Goal: Information Seeking & Learning: Learn about a topic

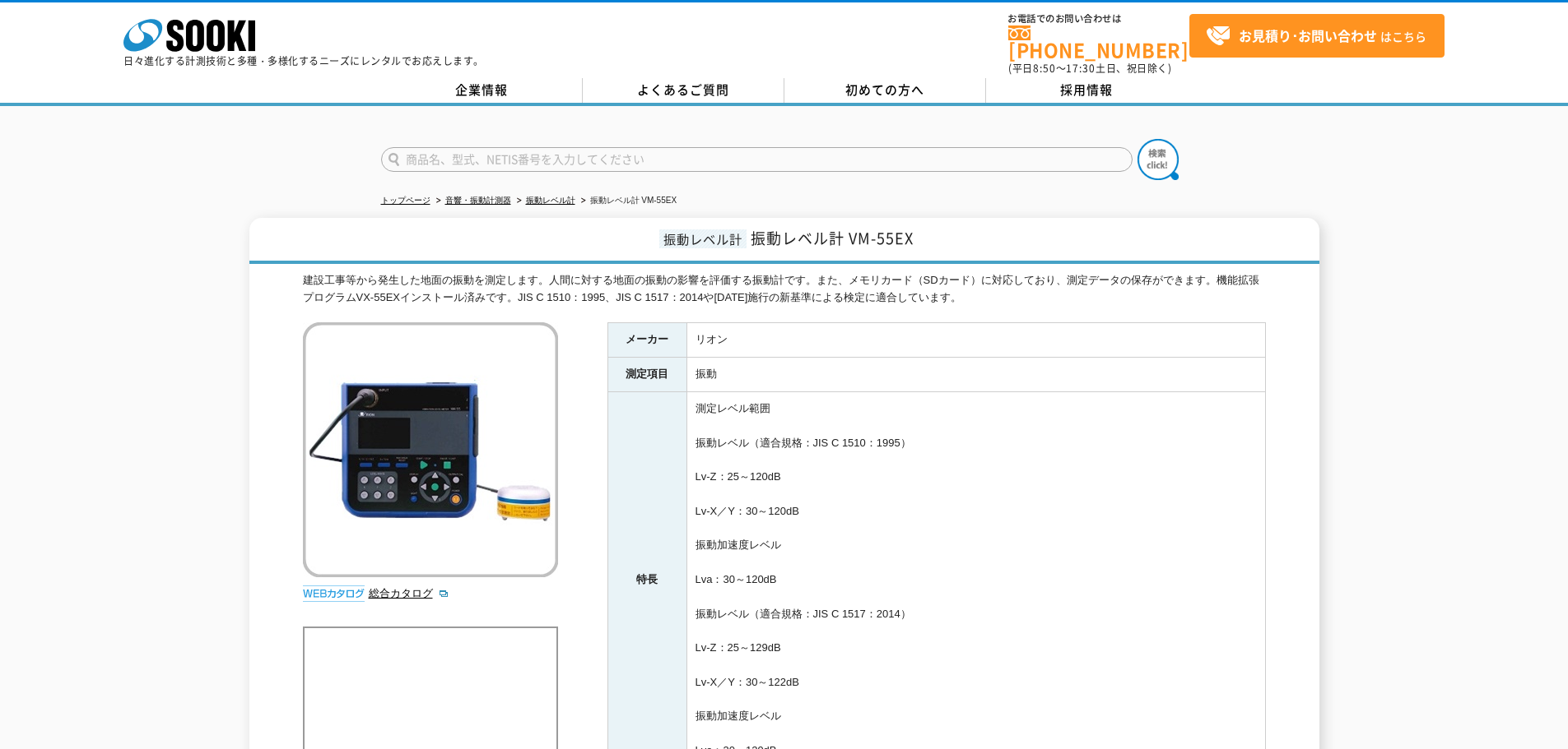
click at [465, 514] on img at bounding box center [430, 449] width 255 height 255
click at [465, 508] on img at bounding box center [430, 449] width 255 height 255
click at [472, 495] on img at bounding box center [430, 449] width 255 height 255
drag, startPoint x: 472, startPoint y: 495, endPoint x: 388, endPoint y: 433, distance: 104.4
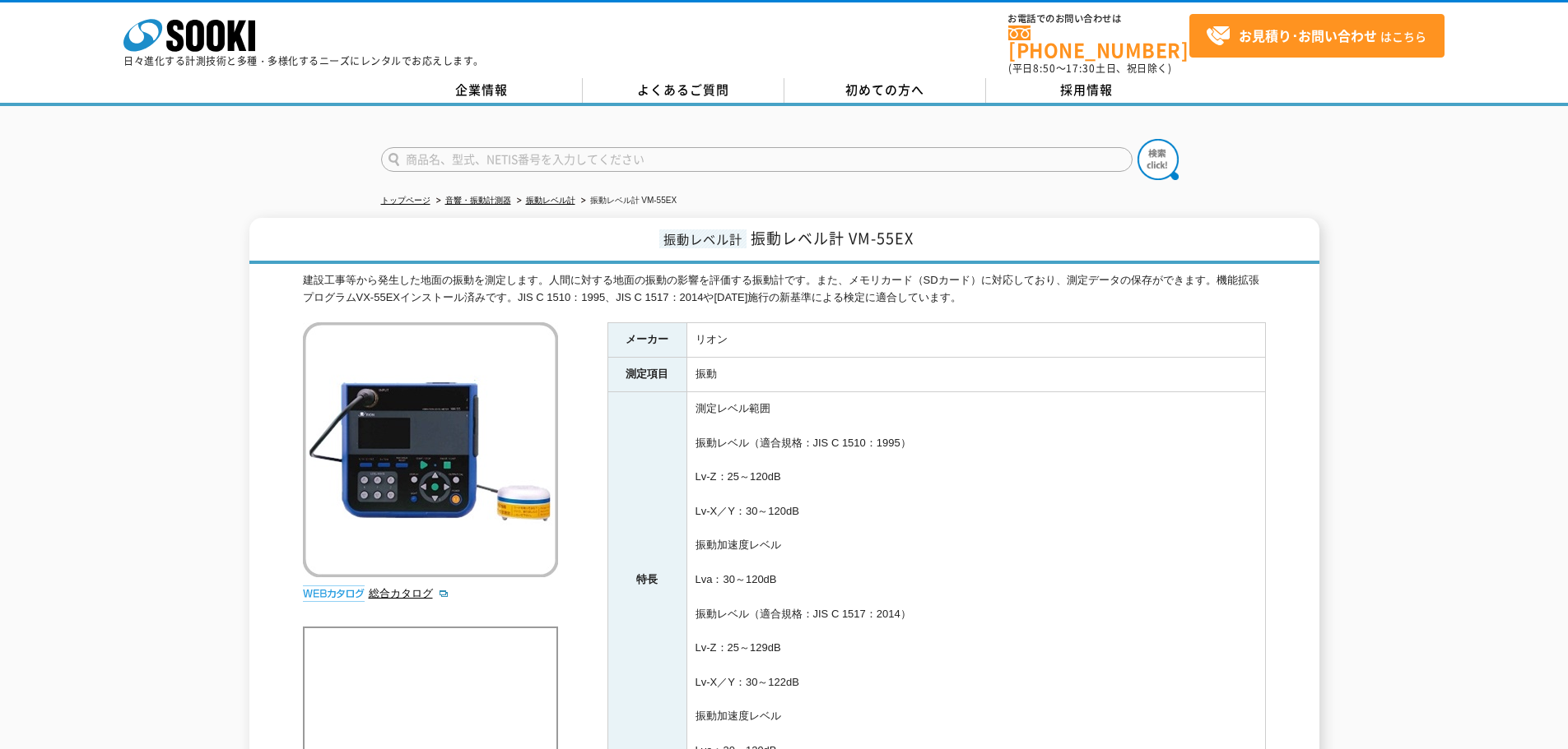
click at [424, 491] on img at bounding box center [430, 449] width 255 height 255
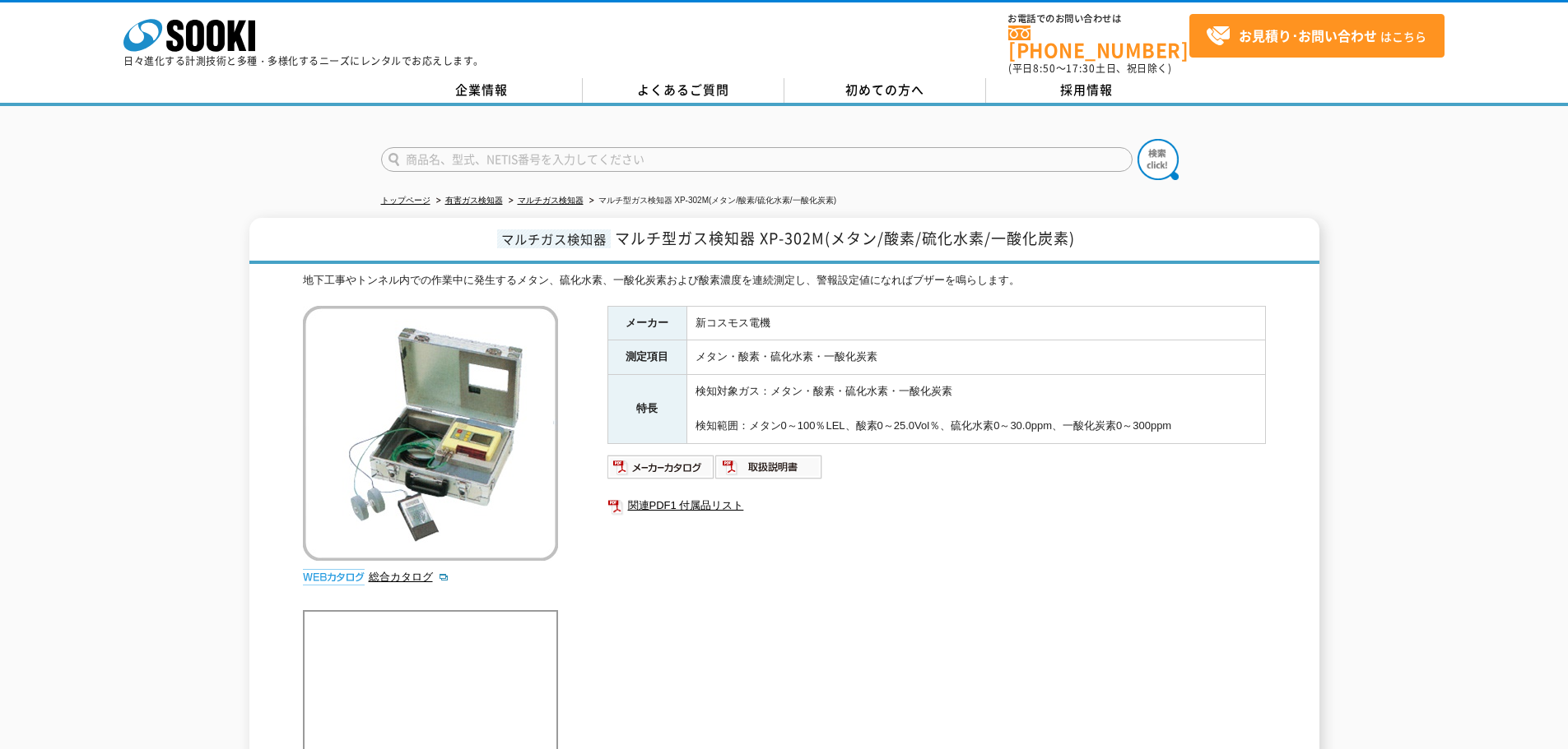
drag, startPoint x: 439, startPoint y: 329, endPoint x: 372, endPoint y: 368, distance: 77.5
click at [372, 368] on img at bounding box center [430, 433] width 255 height 255
click at [438, 394] on img at bounding box center [430, 433] width 255 height 255
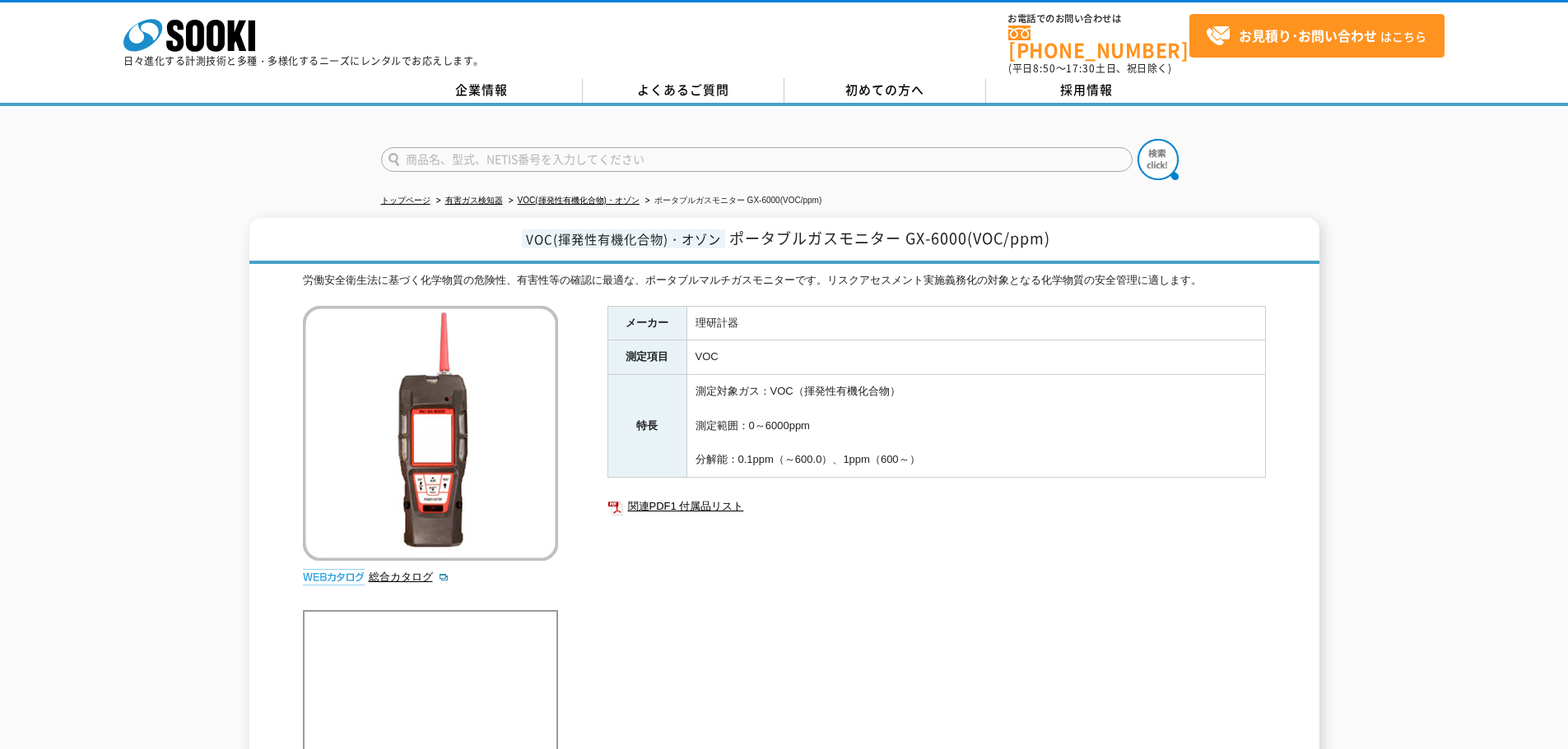
click at [389, 375] on img at bounding box center [430, 433] width 255 height 255
drag, startPoint x: 389, startPoint y: 375, endPoint x: 824, endPoint y: 286, distance: 444.0
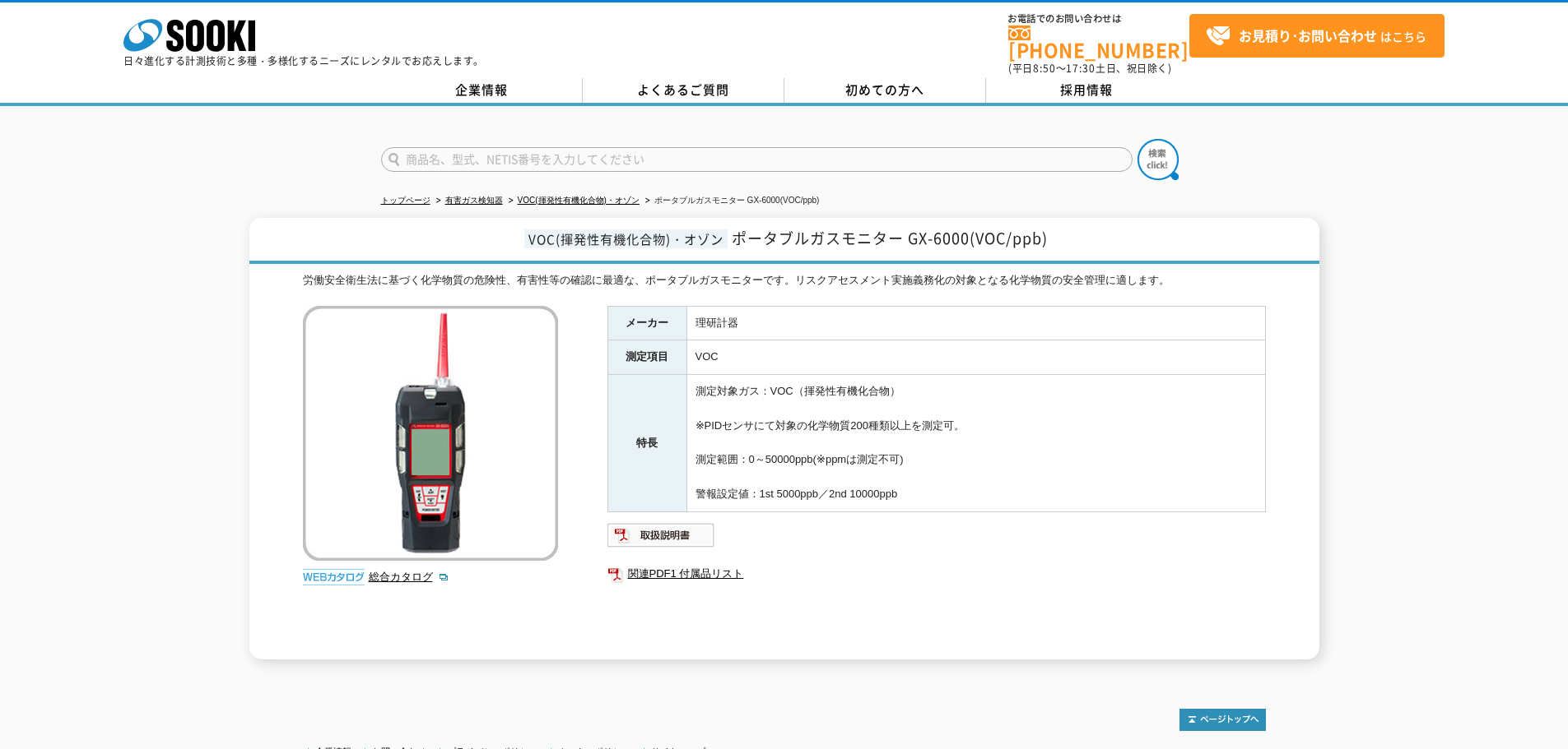
click at [390, 358] on img at bounding box center [430, 433] width 255 height 255
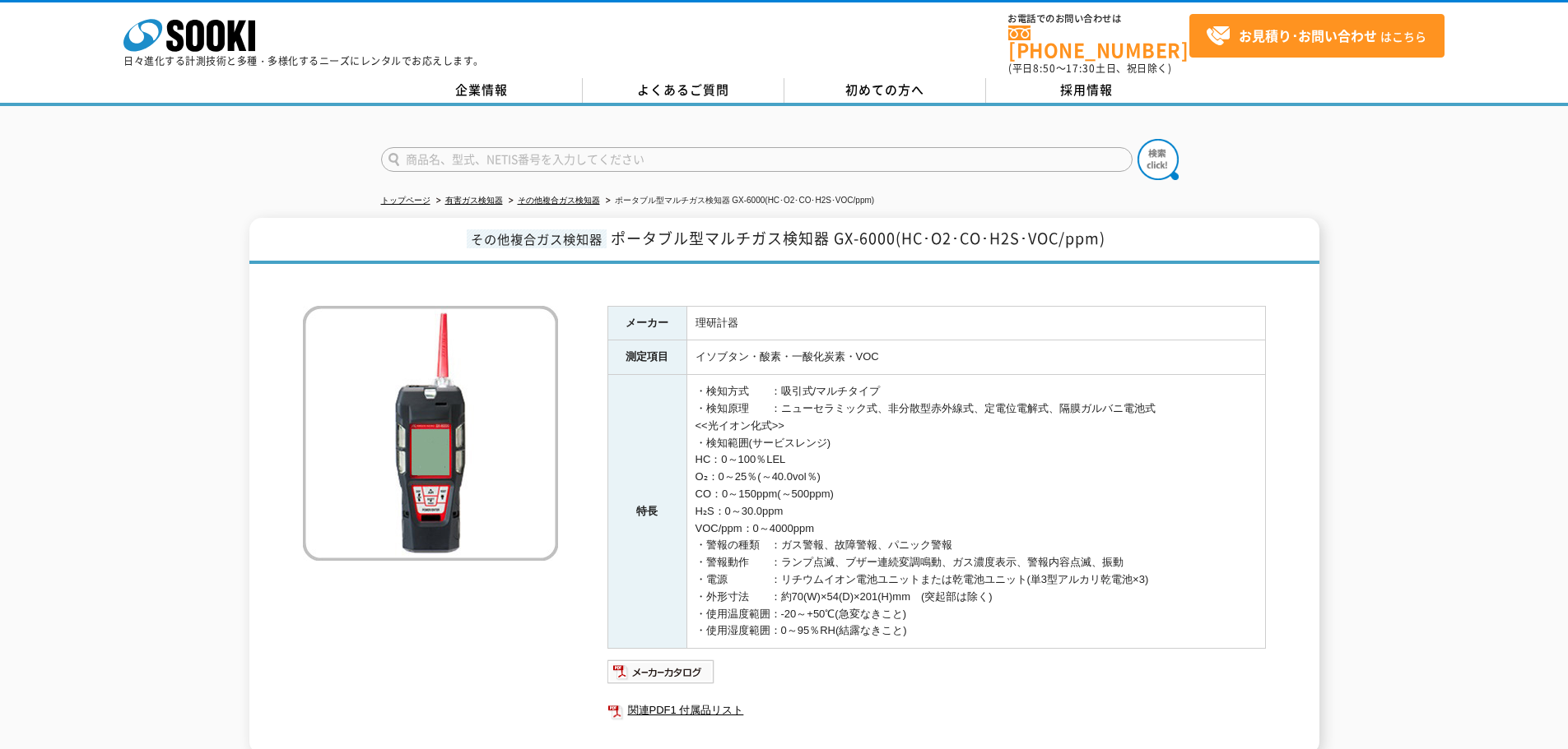
click at [439, 419] on img at bounding box center [430, 433] width 255 height 255
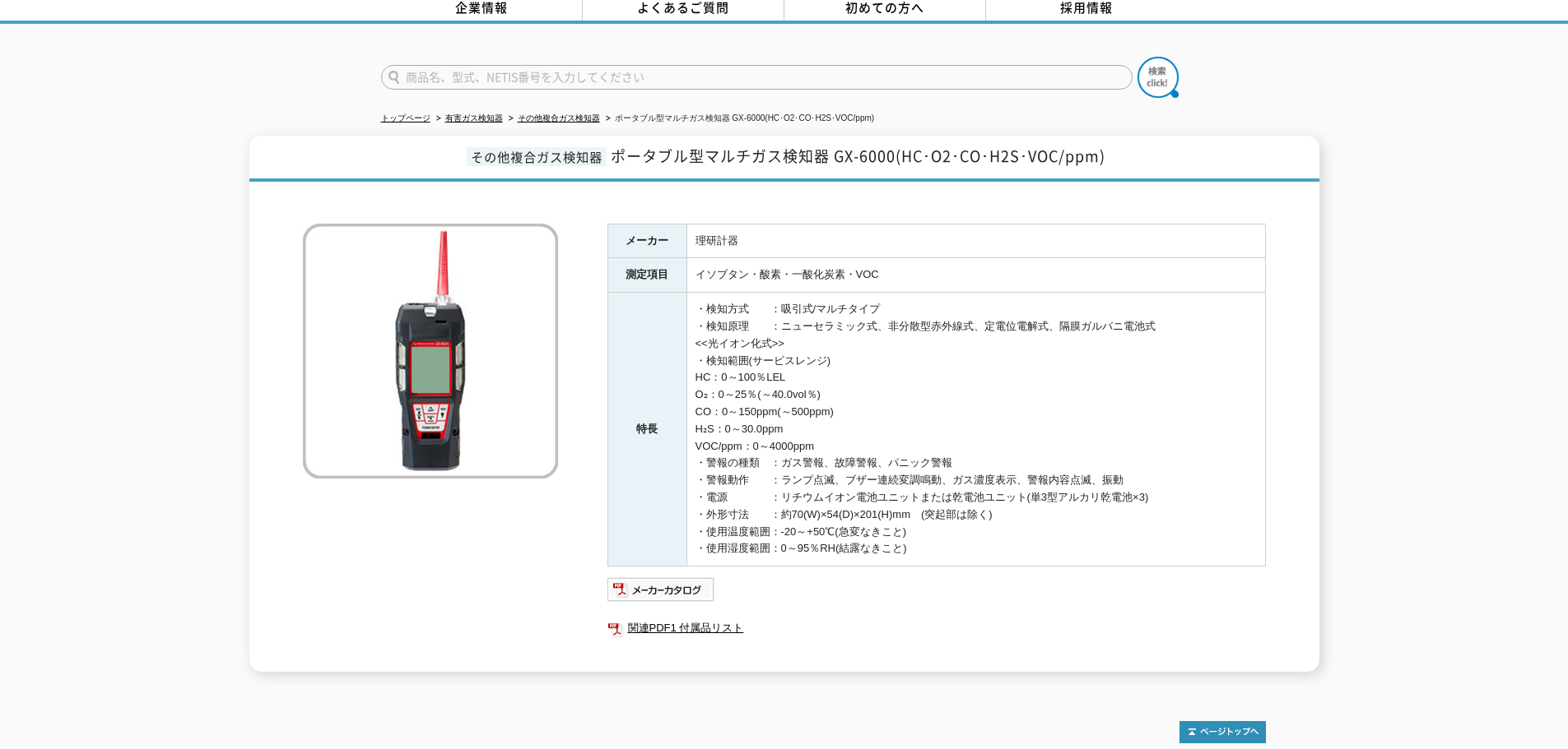
scroll to position [229, 0]
